Goal: Subscribe to service/newsletter

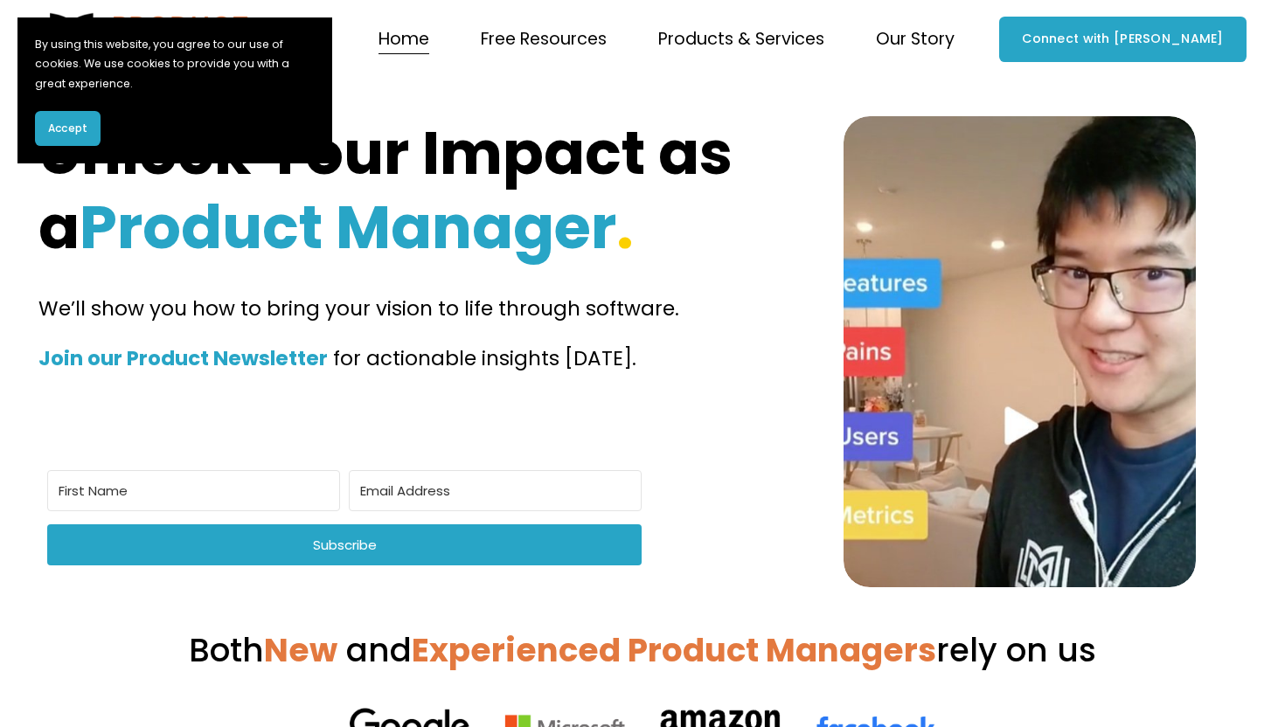
click at [296, 304] on p "We’ll show you how to bring your vision to life through software." at bounding box center [390, 309] width 705 height 37
click at [66, 129] on span "Accept" at bounding box center [67, 129] width 39 height 16
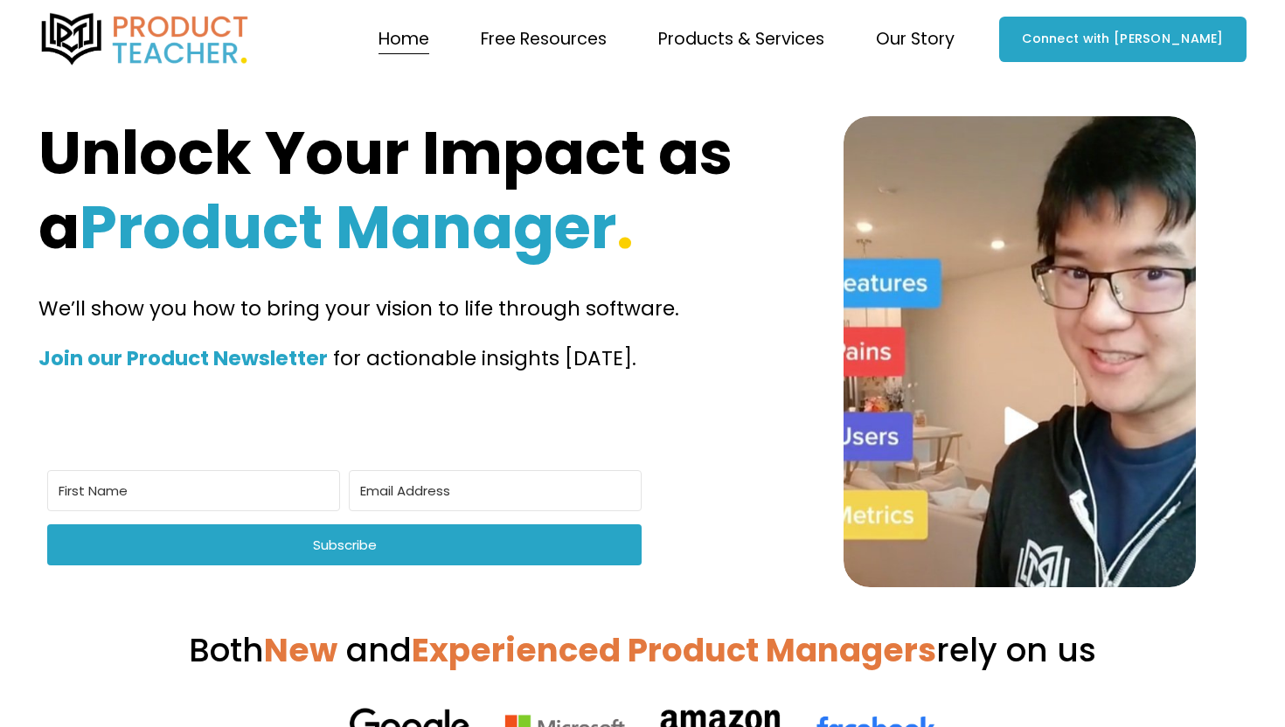
click at [583, 39] on span "Free Resources" at bounding box center [544, 39] width 126 height 31
click at [546, 46] on span "Free Resources" at bounding box center [544, 39] width 126 height 31
click at [0, 0] on span "Newsletter" at bounding box center [0, 0] width 0 height 0
